Goal: Find contact information: Find contact information

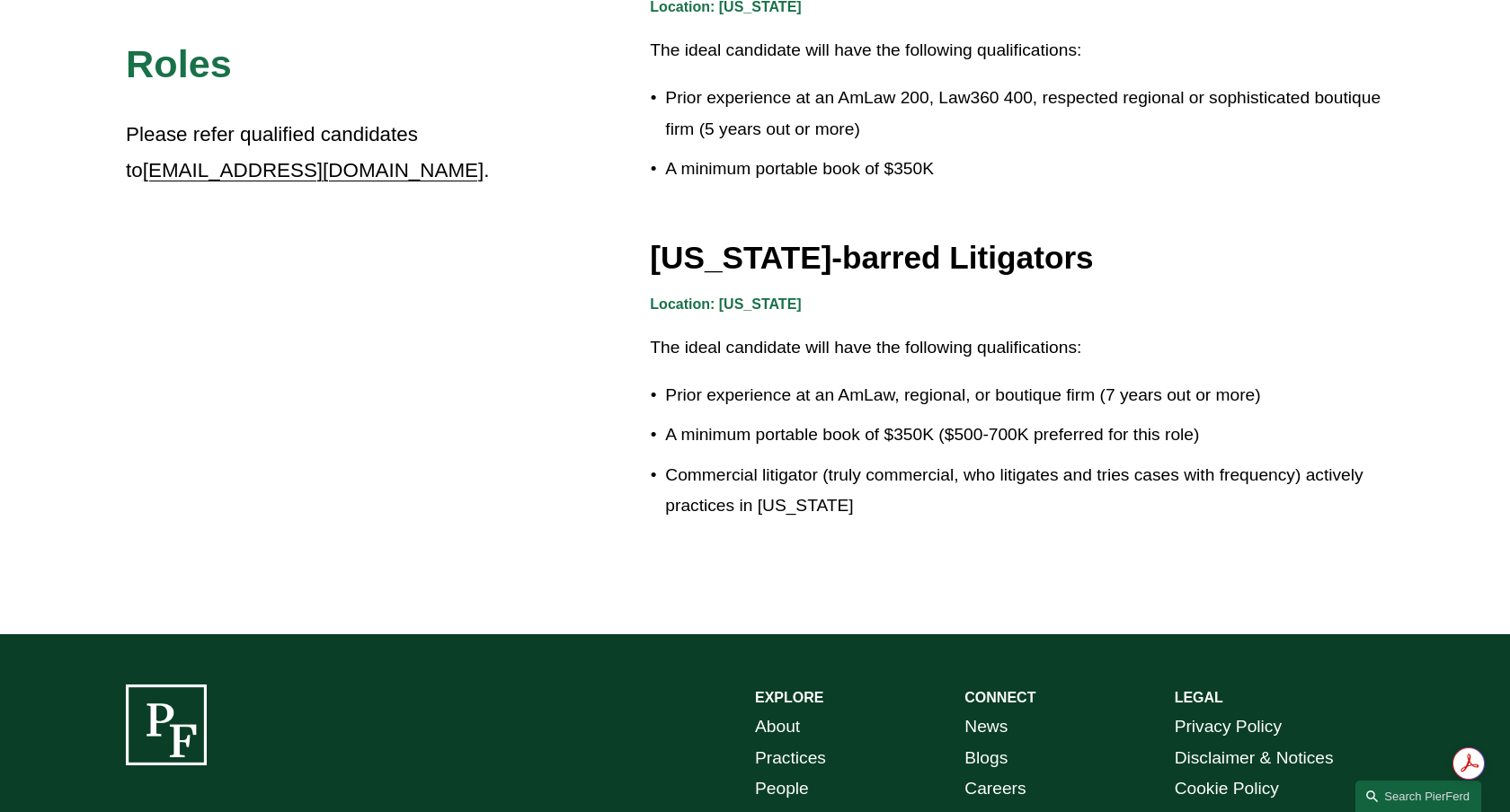
scroll to position [3033, 0]
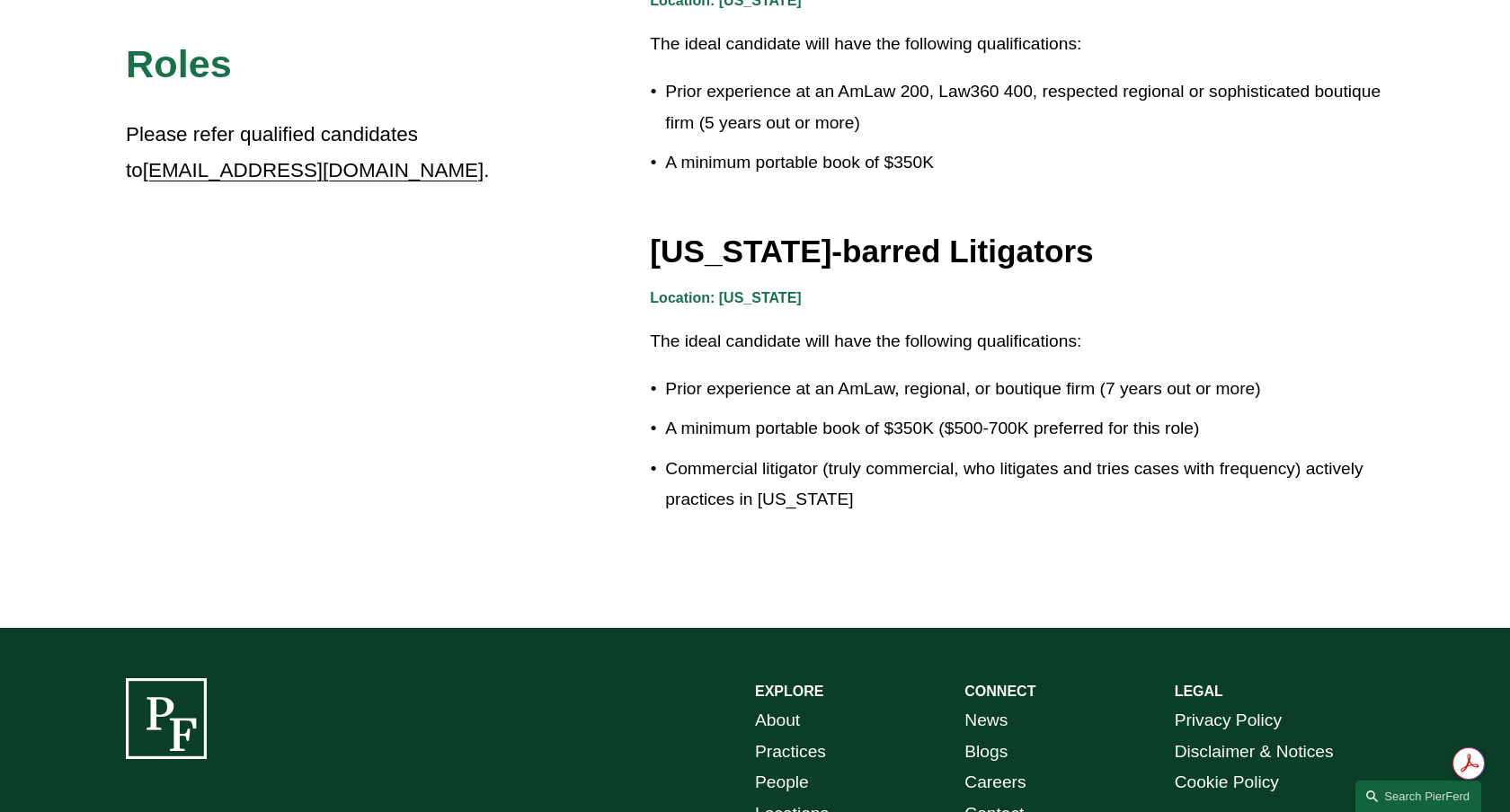
click at [984, 716] on link "News" at bounding box center [986, 721] width 43 height 31
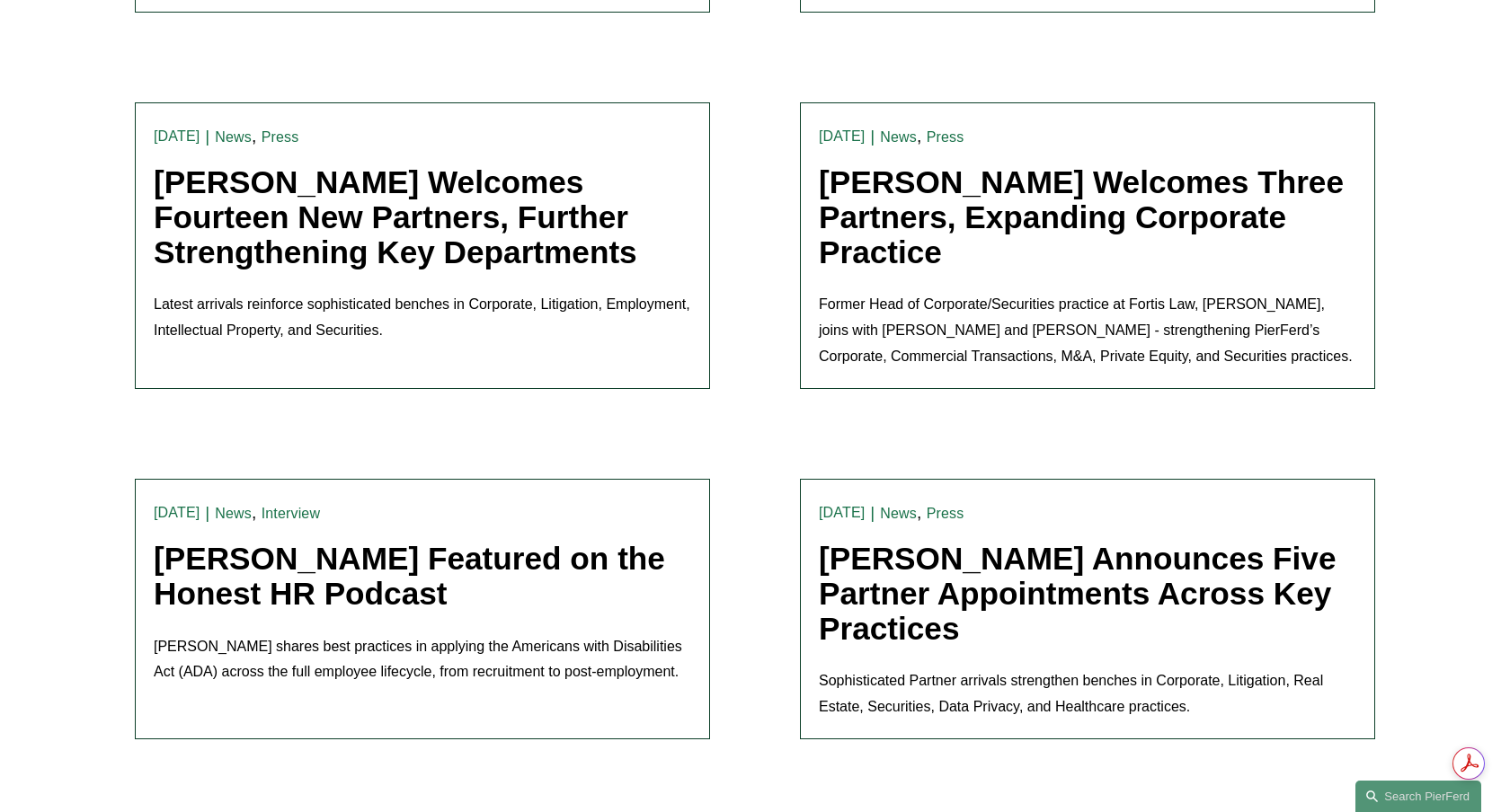
scroll to position [1552, 0]
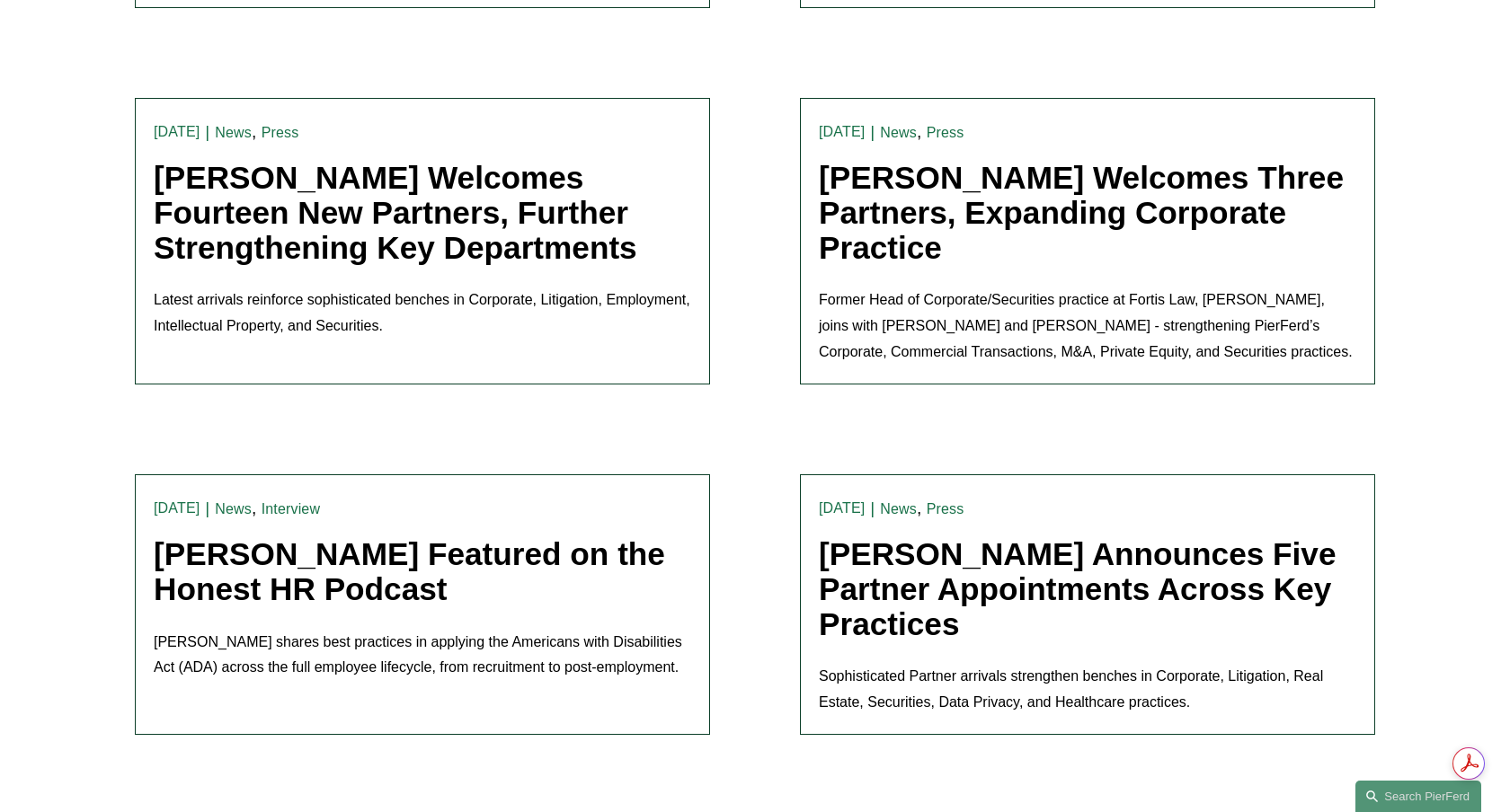
click at [511, 206] on link "[PERSON_NAME] Welcomes Fourteen New Partners, Further Strengthening Key Departm…" at bounding box center [395, 212] width 483 height 104
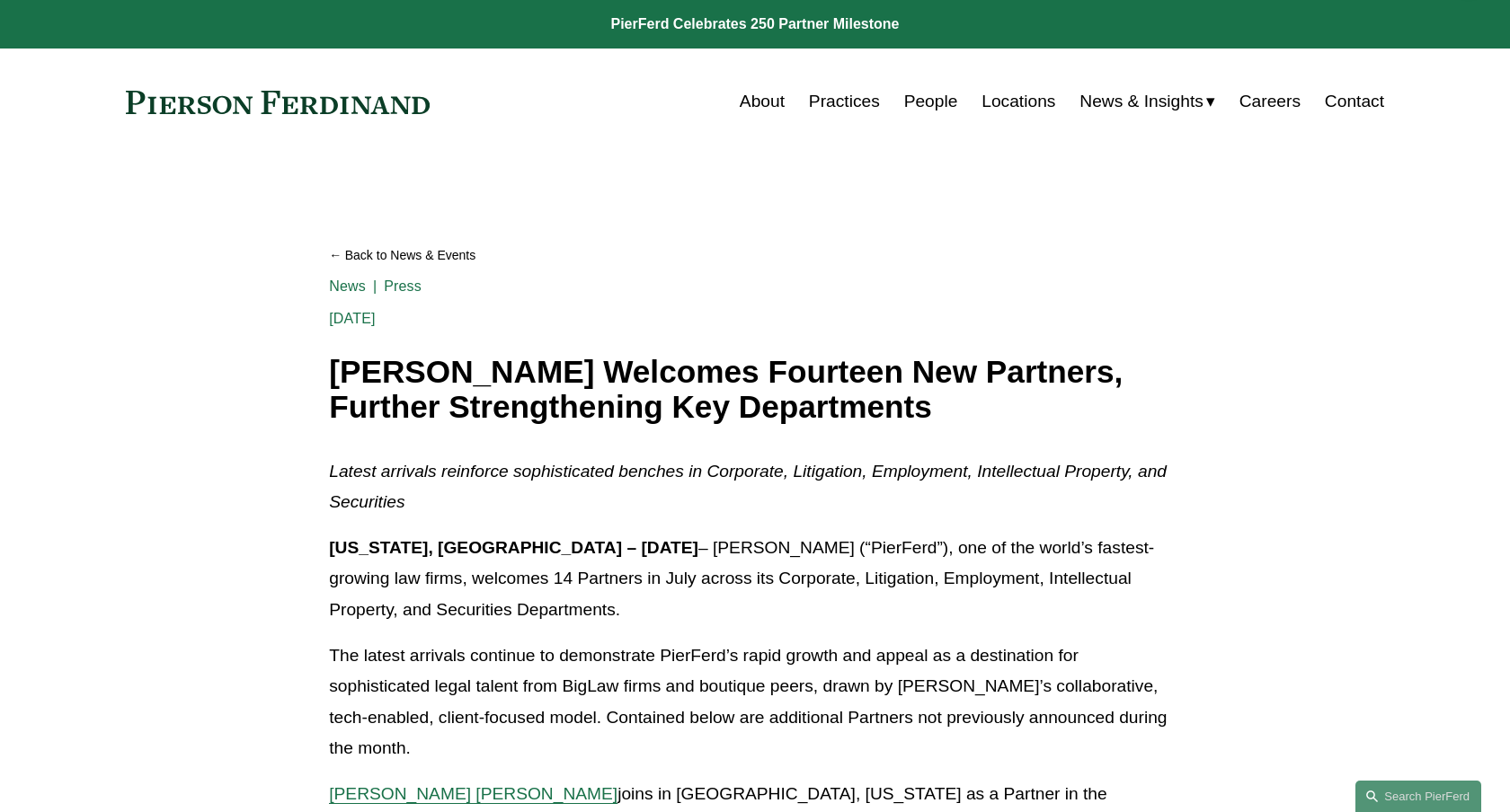
click at [1009, 99] on link "Locations" at bounding box center [1018, 101] width 74 height 34
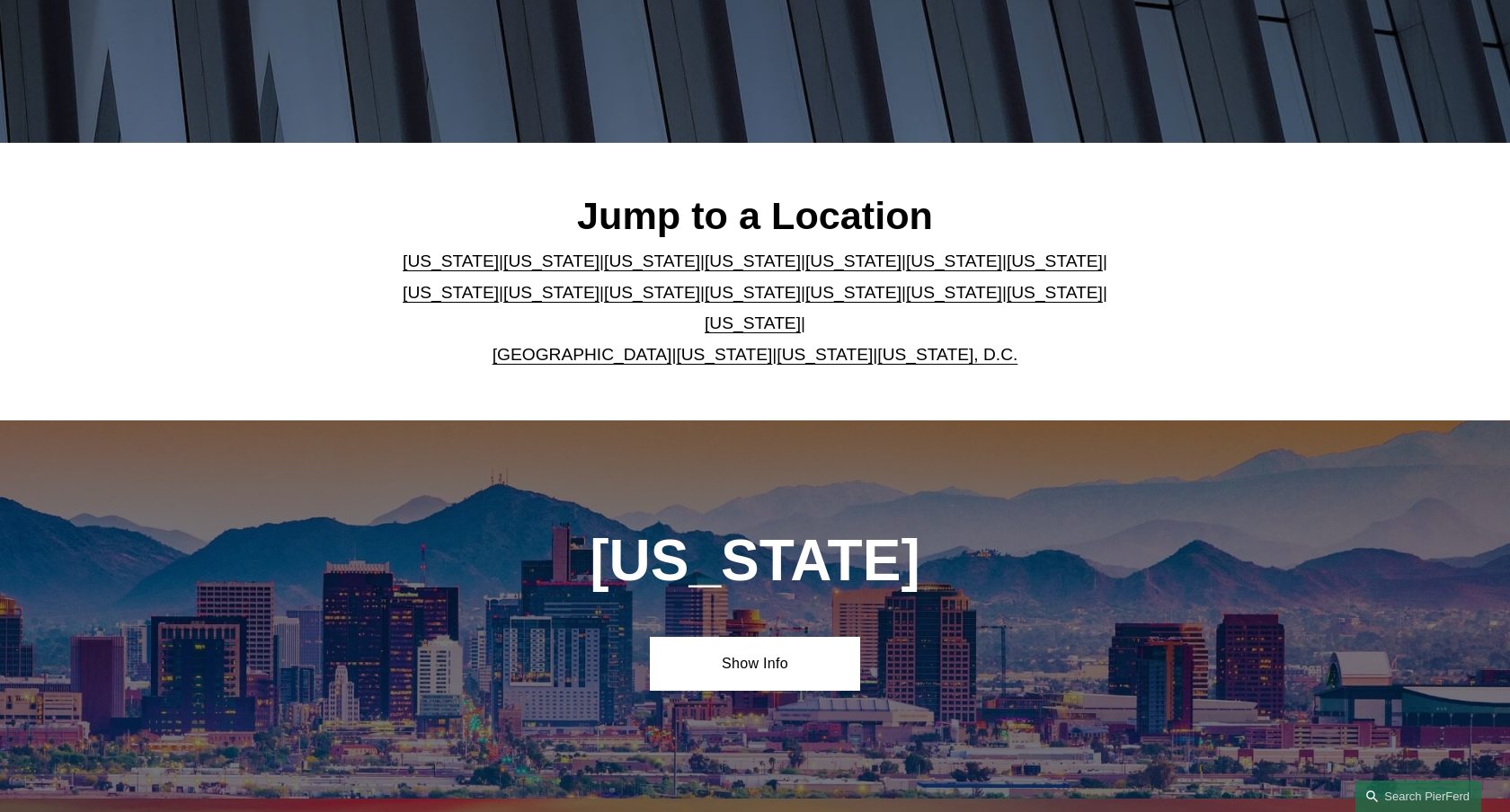
scroll to position [384, 0]
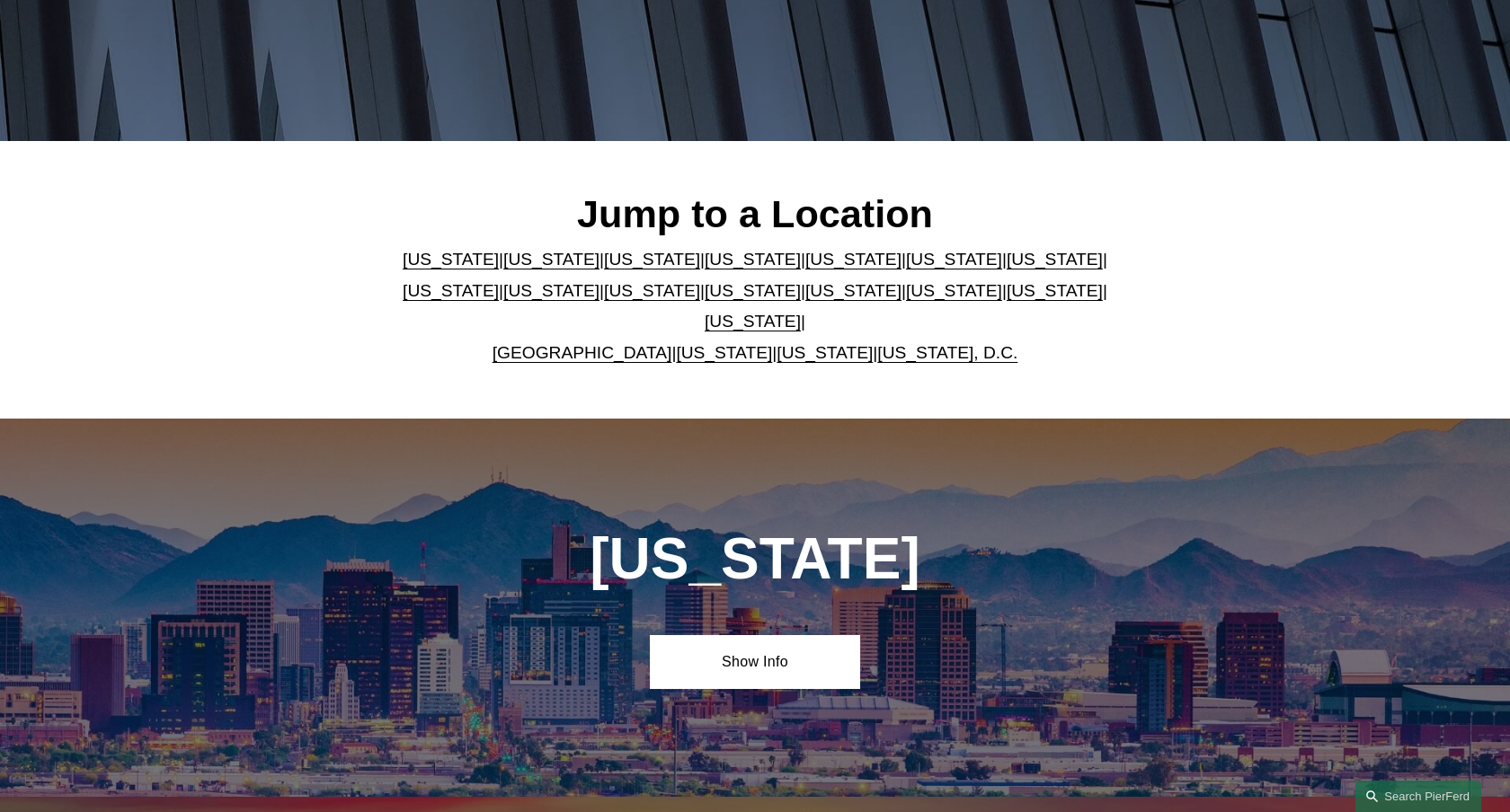
click at [907, 269] on link "Georgia" at bounding box center [955, 259] width 96 height 18
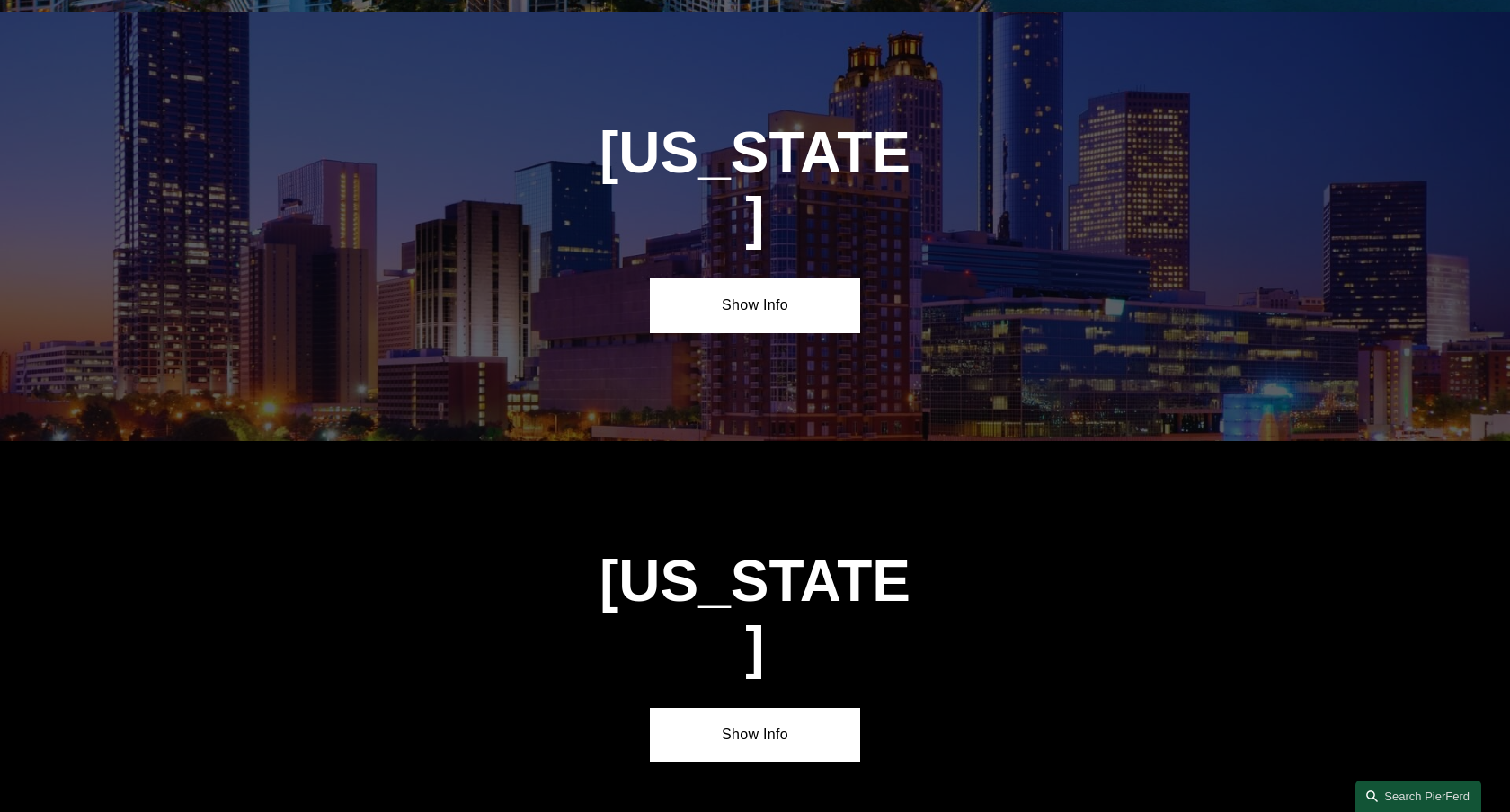
scroll to position [2686, 0]
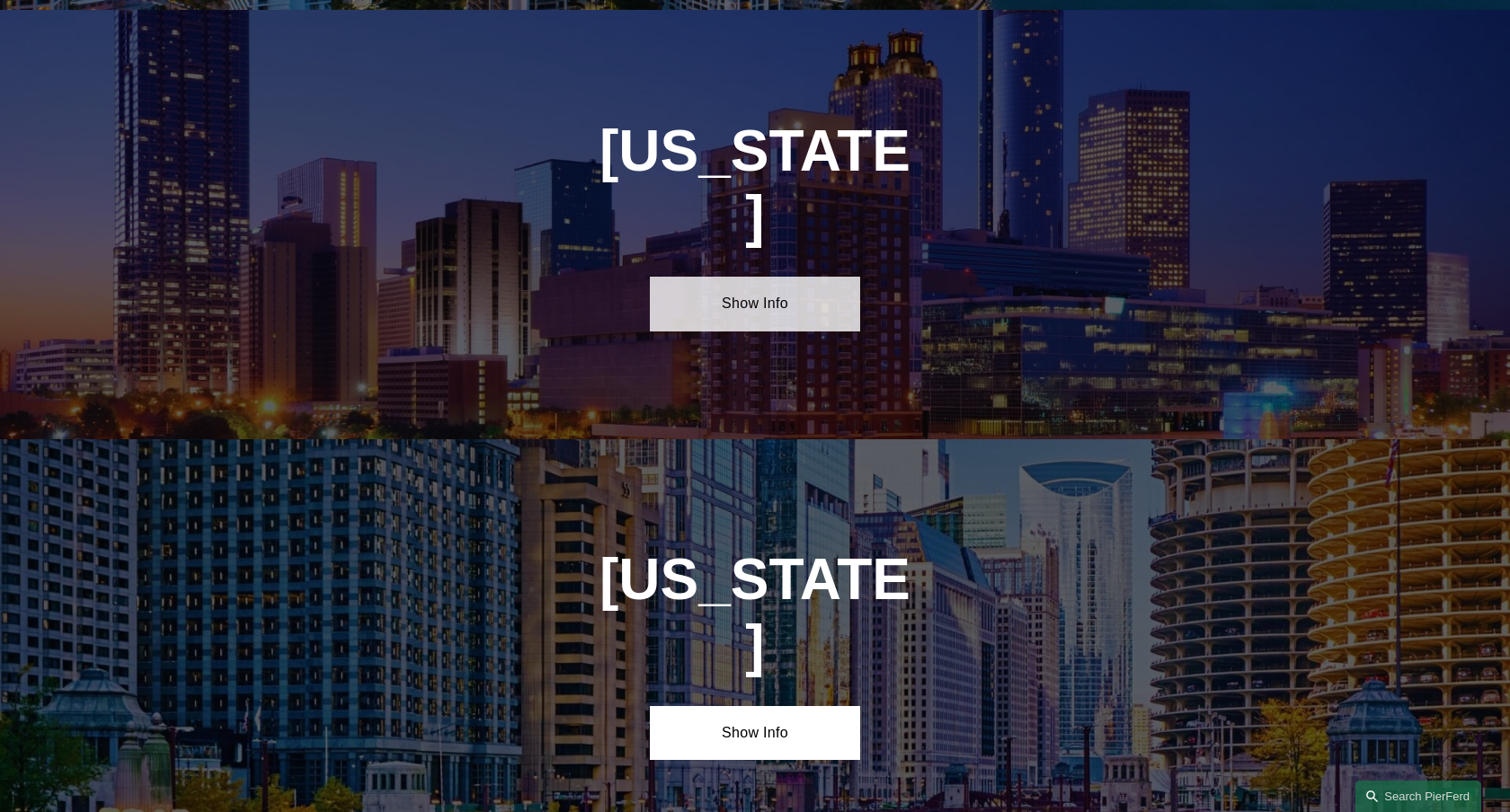
click at [781, 277] on link "Show Info" at bounding box center [754, 304] width 210 height 54
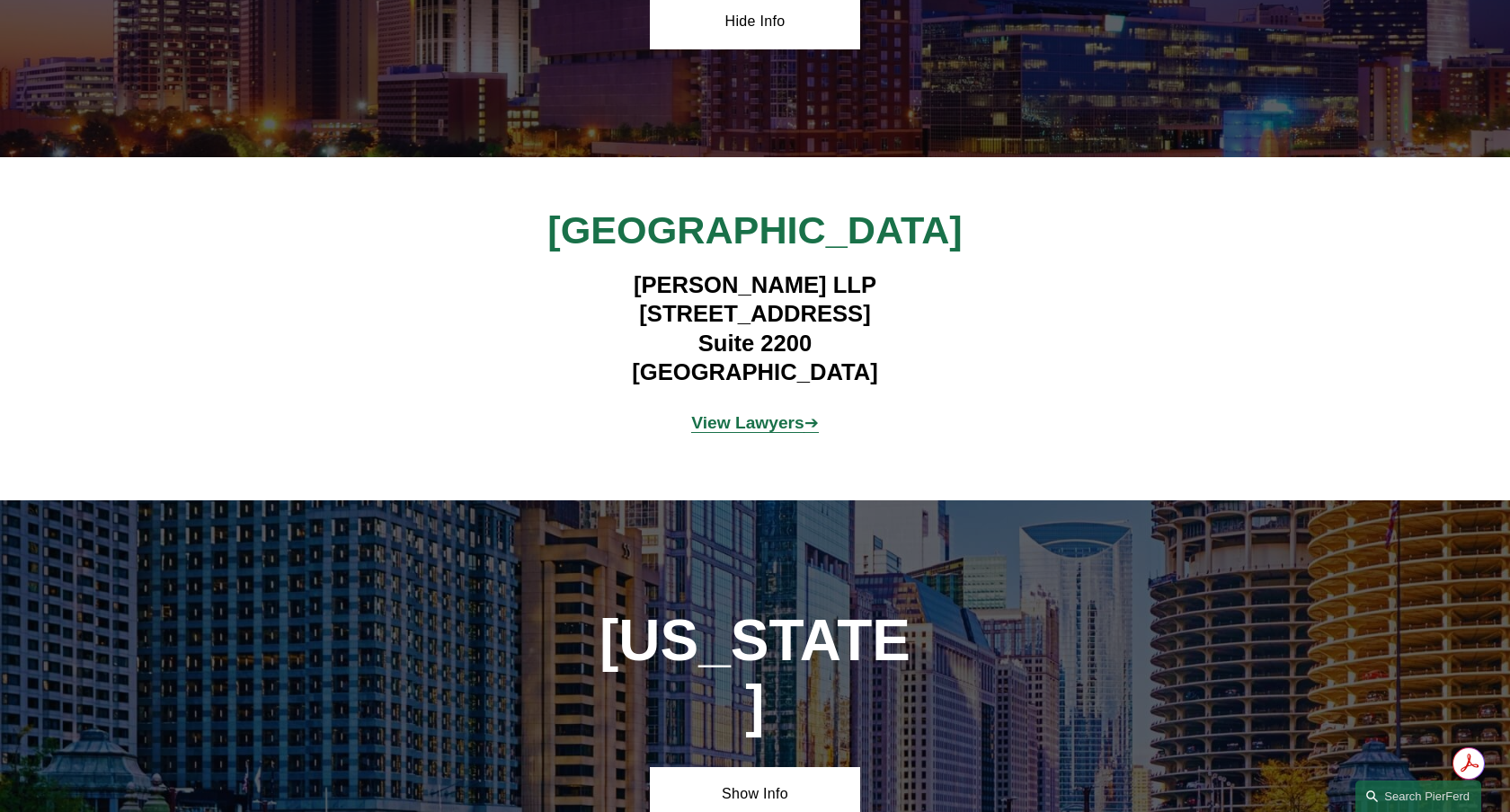
scroll to position [2971, 0]
